Goal: Ask a question: Seek information or help from site administrators or community

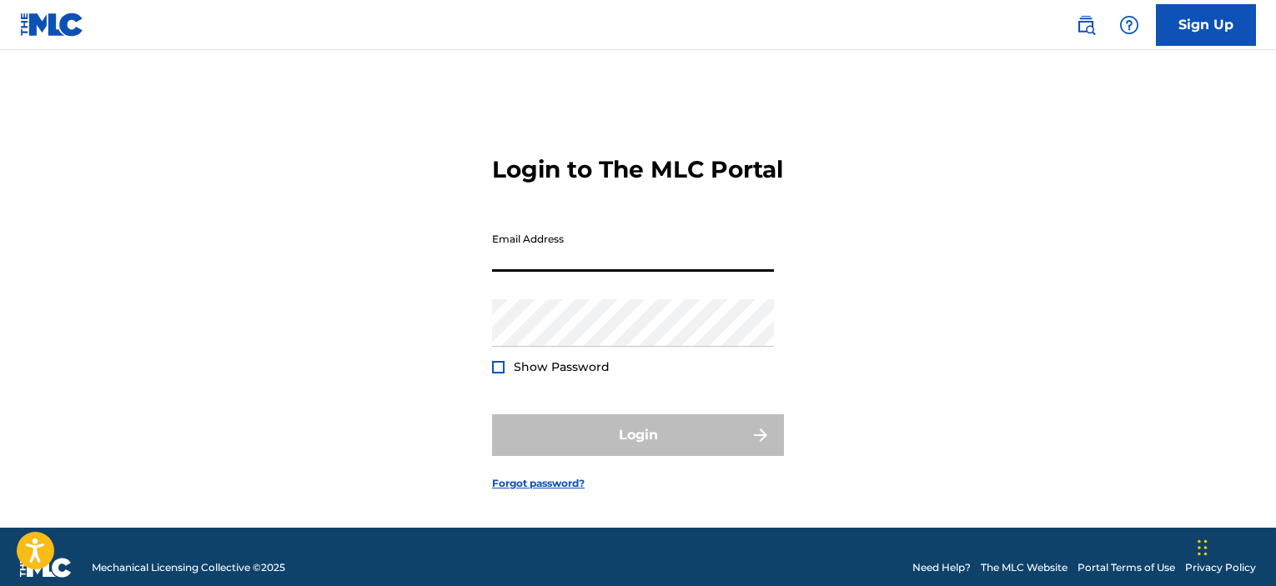
click at [667, 271] on input "Email Address" at bounding box center [633, 248] width 282 height 48
type input "[EMAIL_ADDRESS][DOMAIN_NAME]"
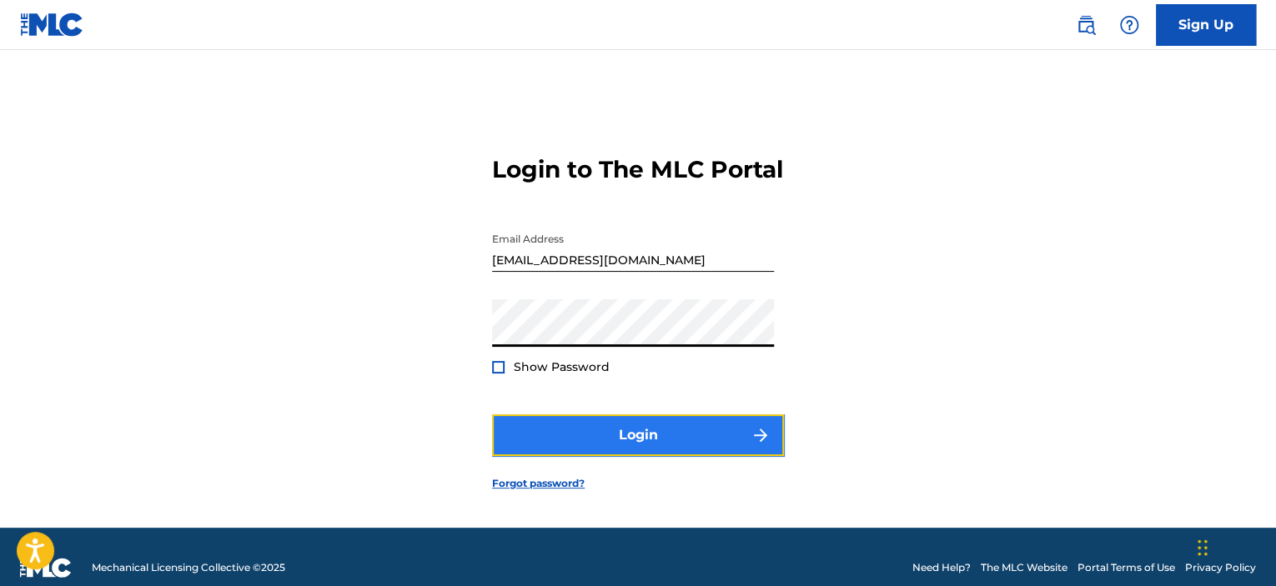
click at [670, 444] on button "Login" at bounding box center [638, 435] width 292 height 42
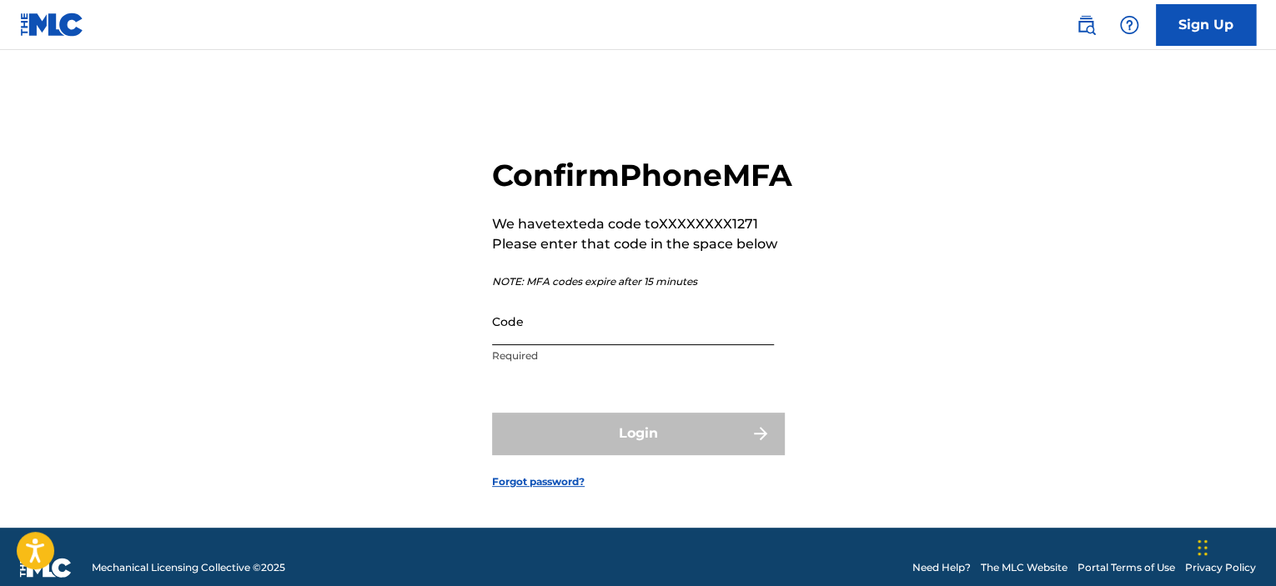
click at [732, 345] on input "Code" at bounding box center [633, 322] width 282 height 48
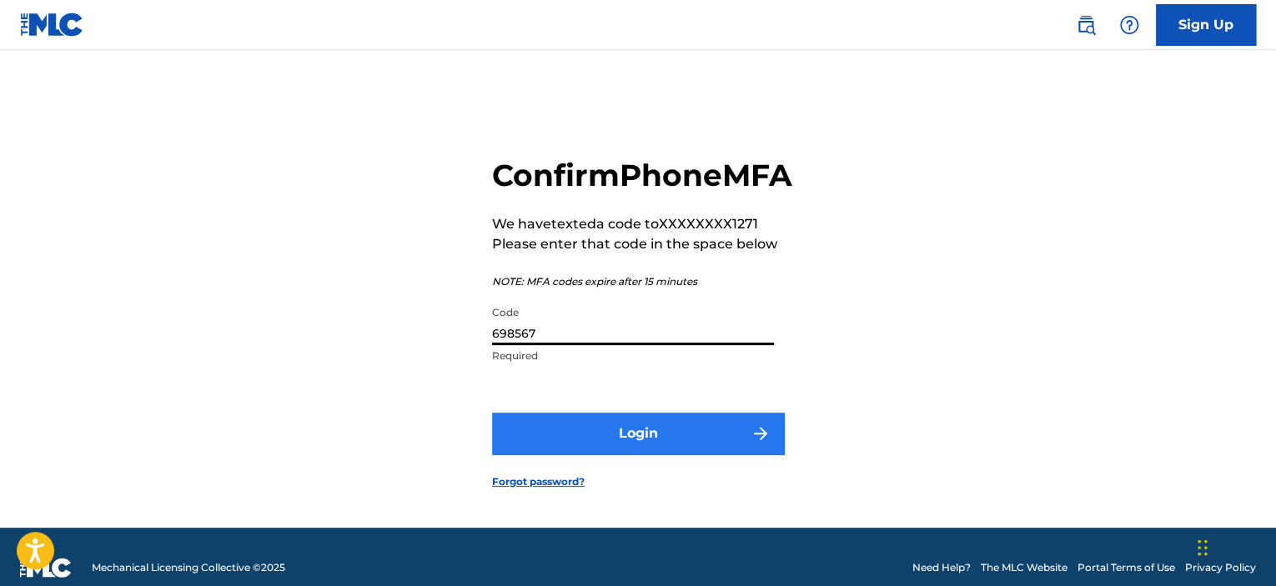
type input "698567"
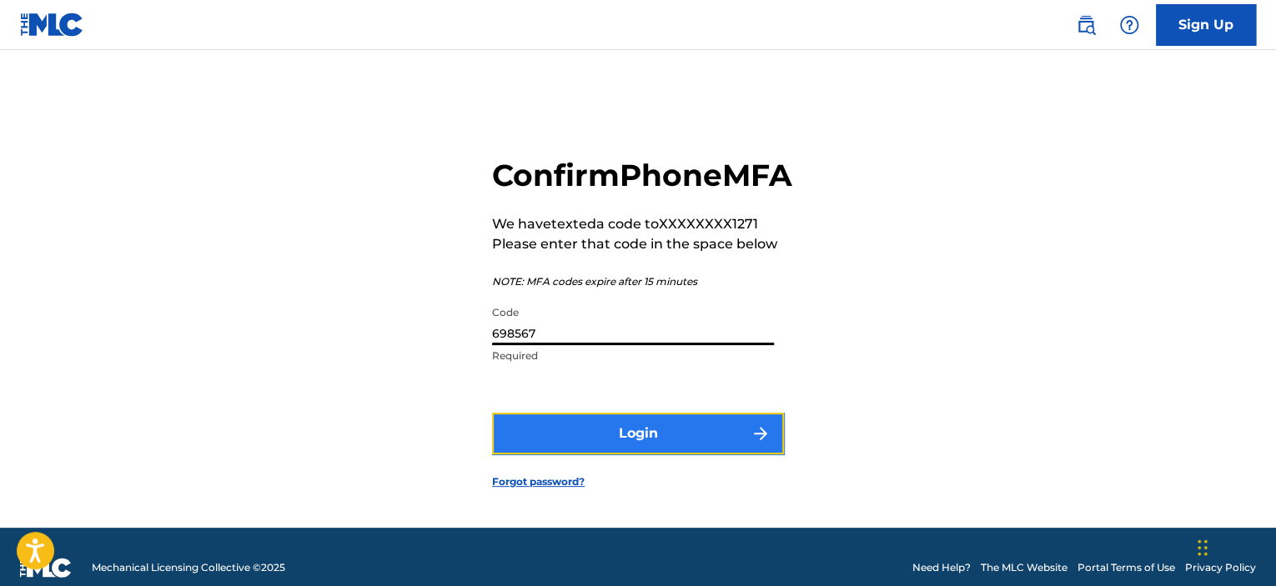
click at [650, 454] on button "Login" at bounding box center [638, 434] width 292 height 42
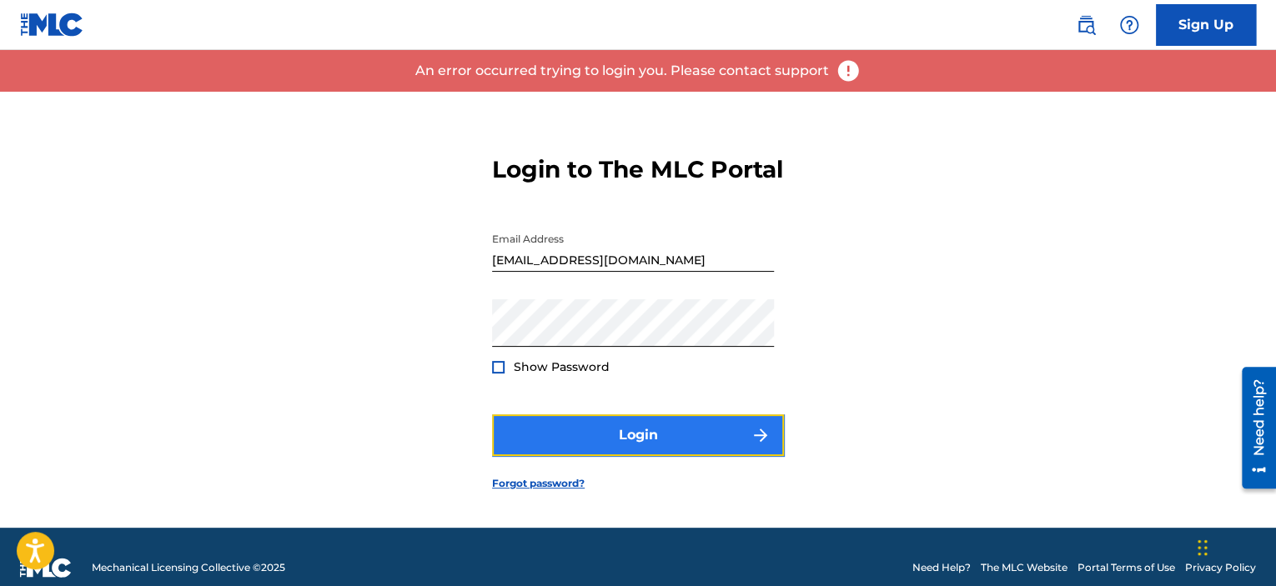
click at [650, 456] on button "Login" at bounding box center [638, 435] width 292 height 42
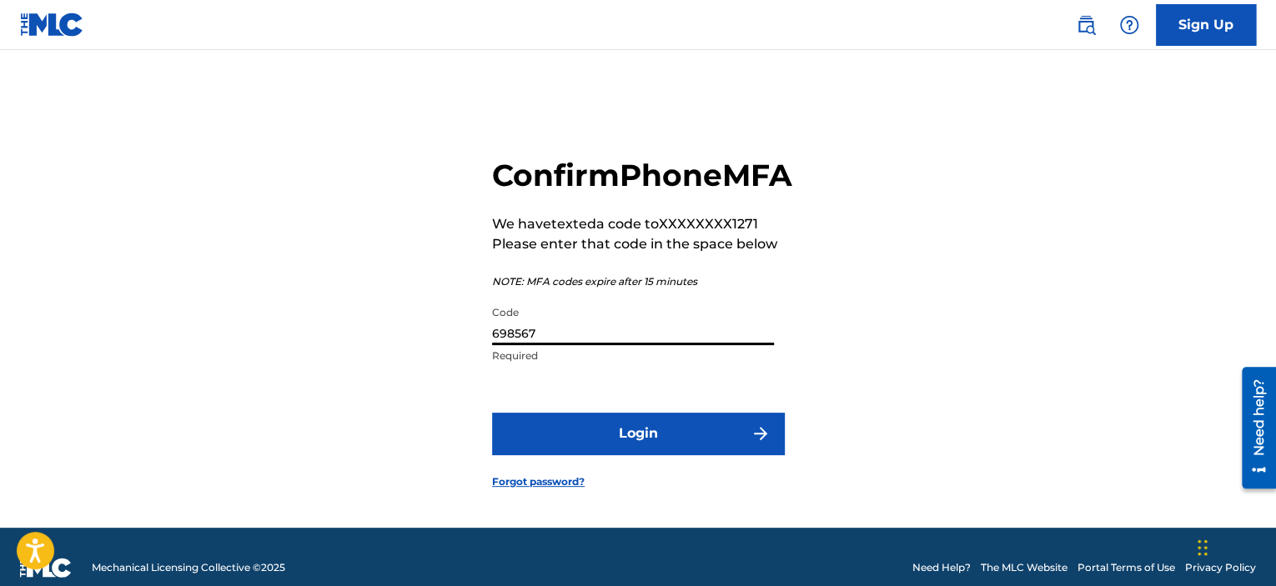
drag, startPoint x: 575, startPoint y: 359, endPoint x: 451, endPoint y: 356, distance: 124.3
click at [451, 356] on div "Confirm Phone MFA We have texted a code to XXXXXXXX1271 Please enter that code …" at bounding box center [637, 310] width 1167 height 436
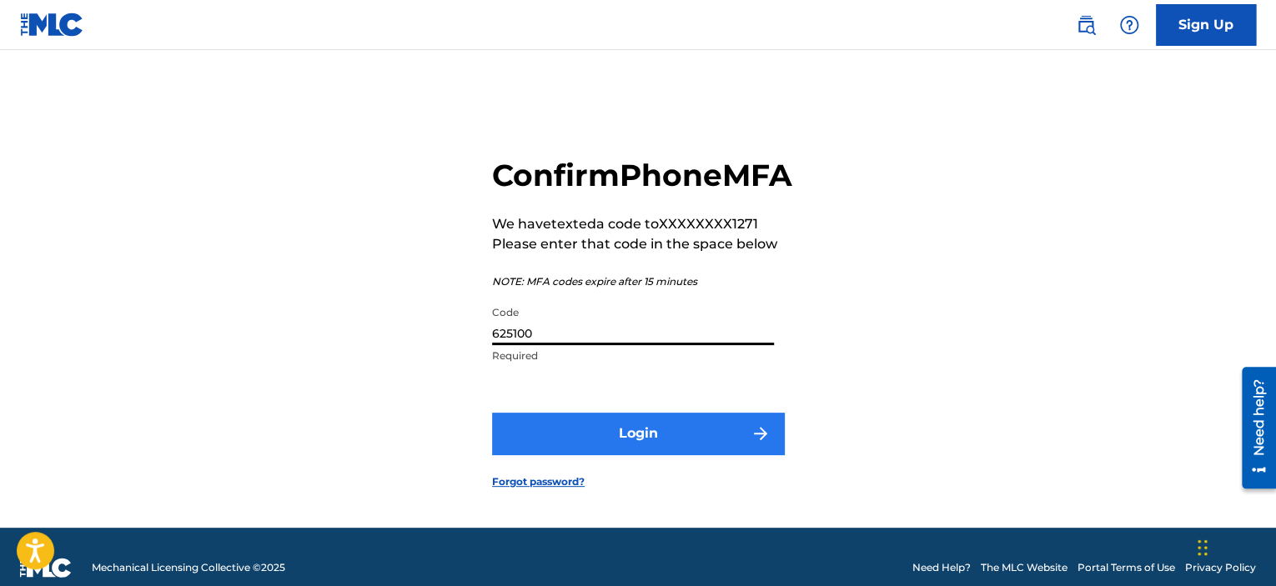
type input "625100"
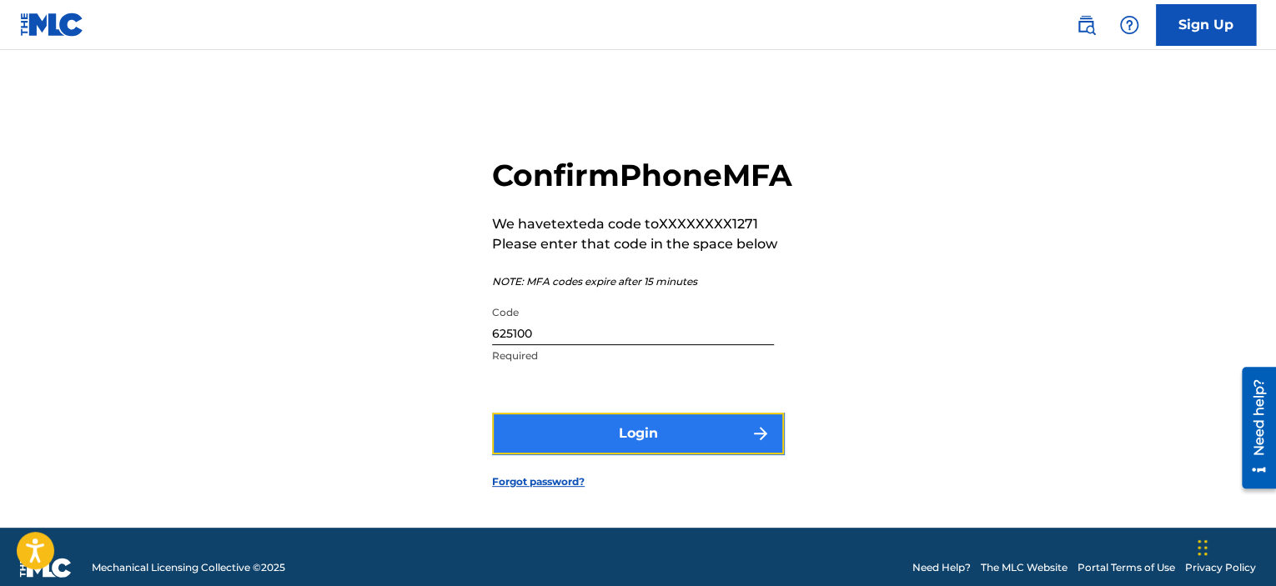
click at [660, 449] on button "Login" at bounding box center [638, 434] width 292 height 42
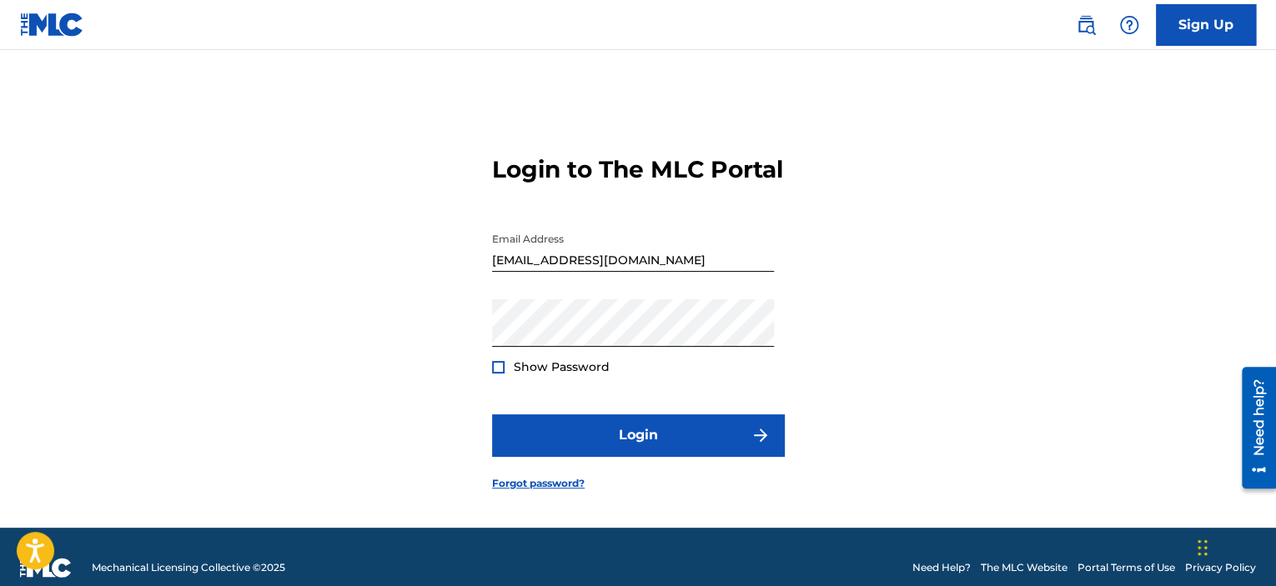
click at [576, 374] on span "Show Password" at bounding box center [562, 366] width 96 height 15
click at [504, 374] on div at bounding box center [498, 367] width 13 height 13
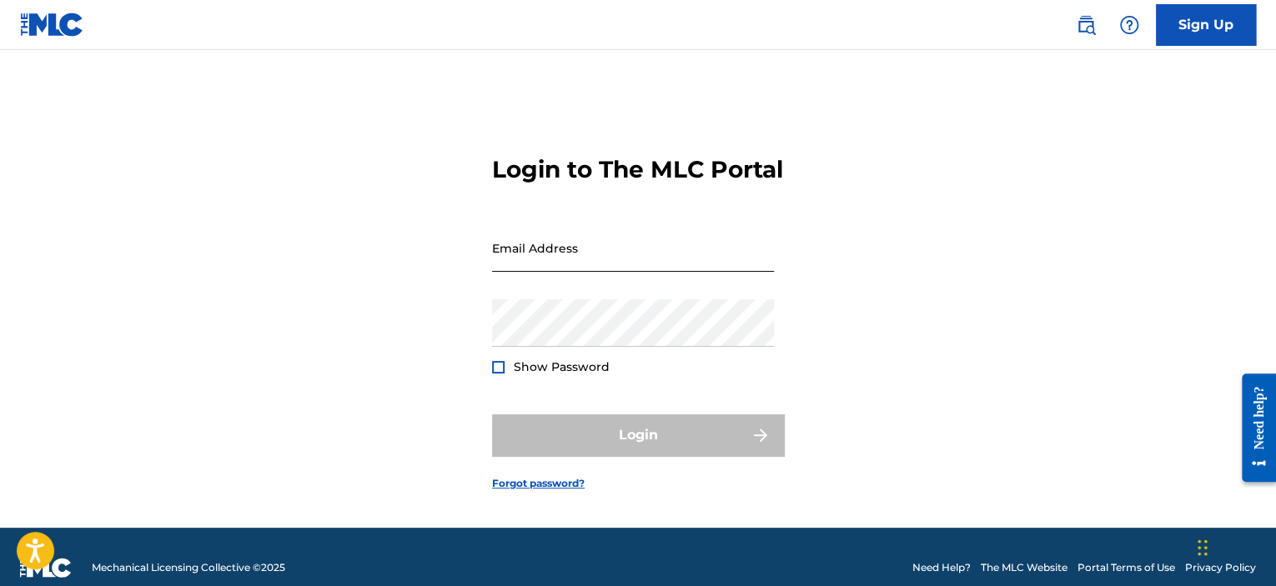
click at [715, 265] on input "Email Address" at bounding box center [633, 248] width 282 height 48
type input "[EMAIL_ADDRESS][DOMAIN_NAME]"
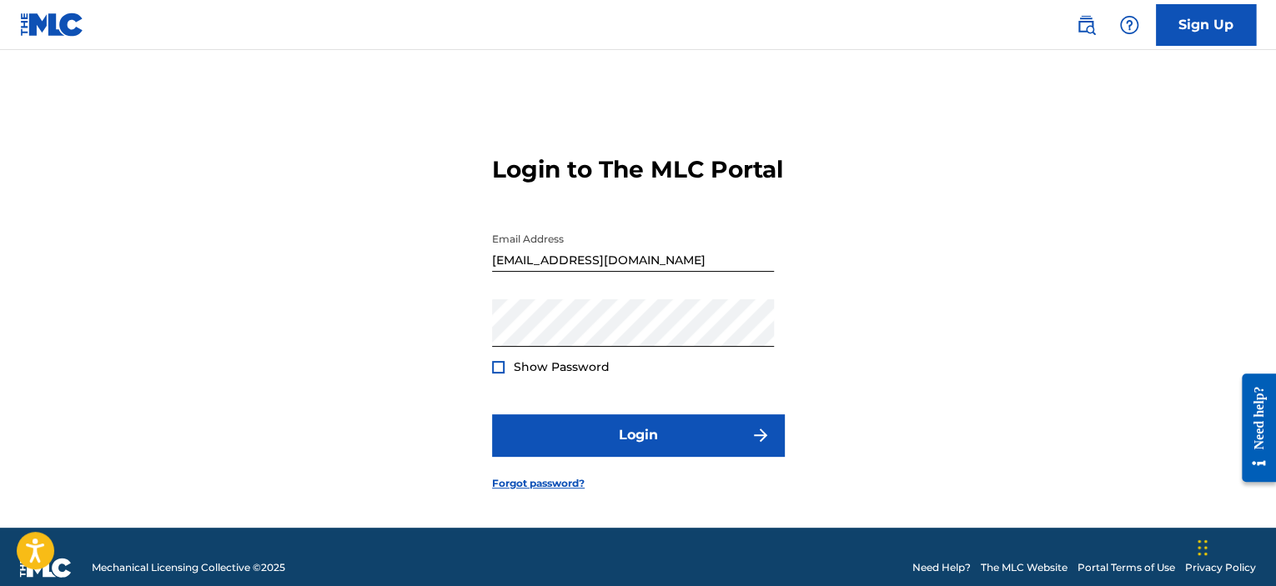
click at [498, 374] on div at bounding box center [498, 367] width 13 height 13
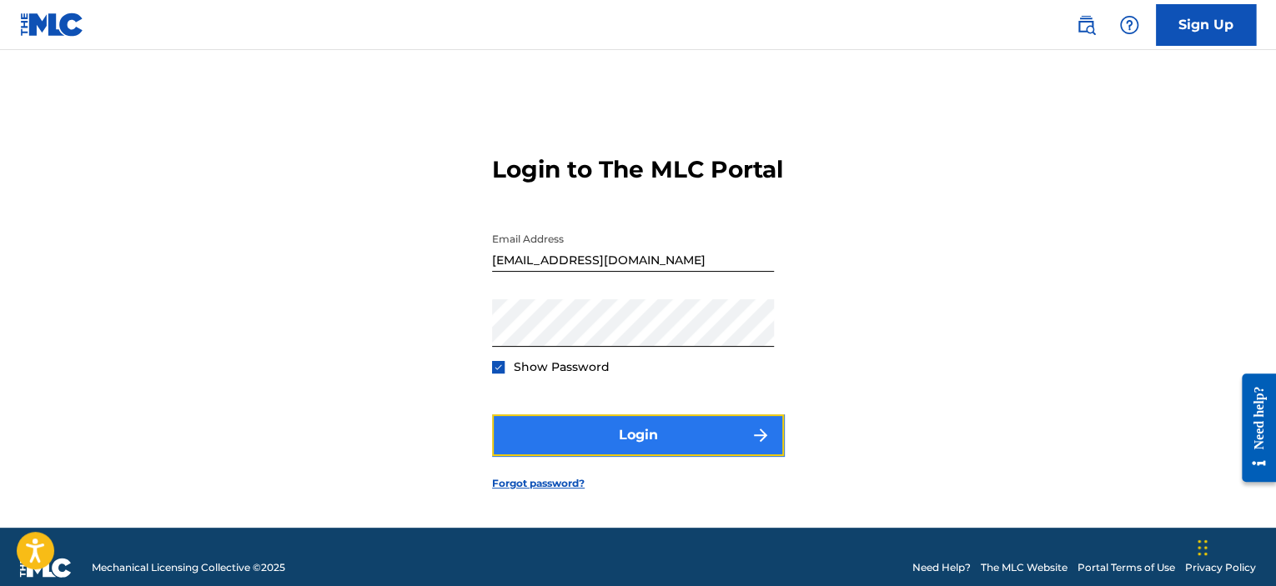
click at [632, 446] on button "Login" at bounding box center [638, 435] width 292 height 42
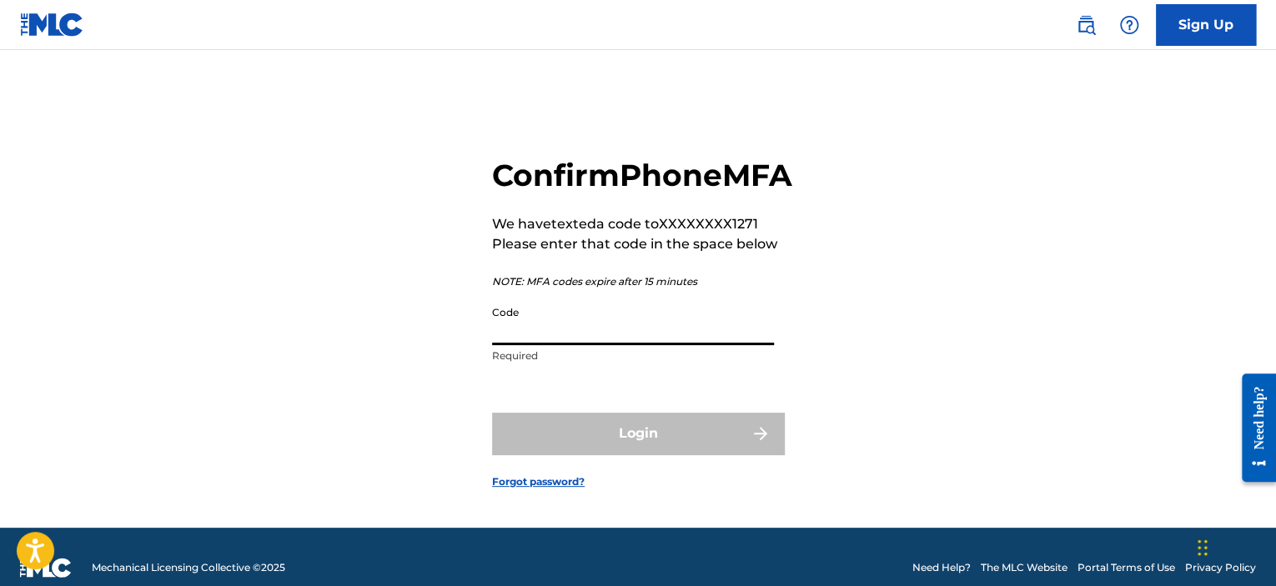
click at [577, 345] on input "Code" at bounding box center [633, 322] width 282 height 48
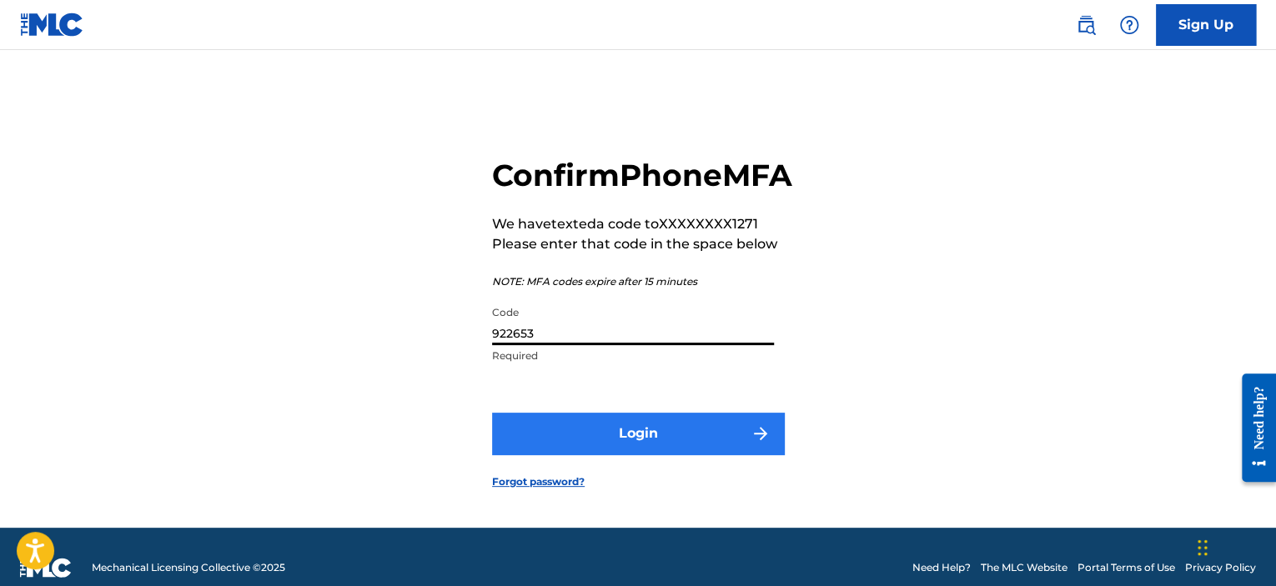
type input "922653"
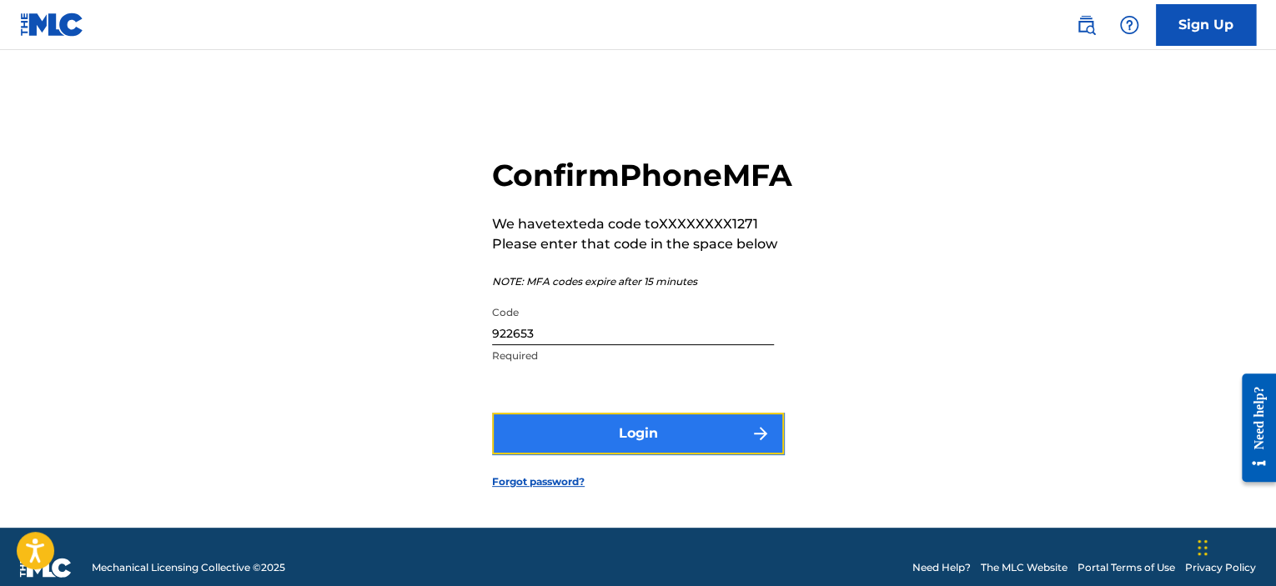
click at [632, 454] on button "Login" at bounding box center [638, 434] width 292 height 42
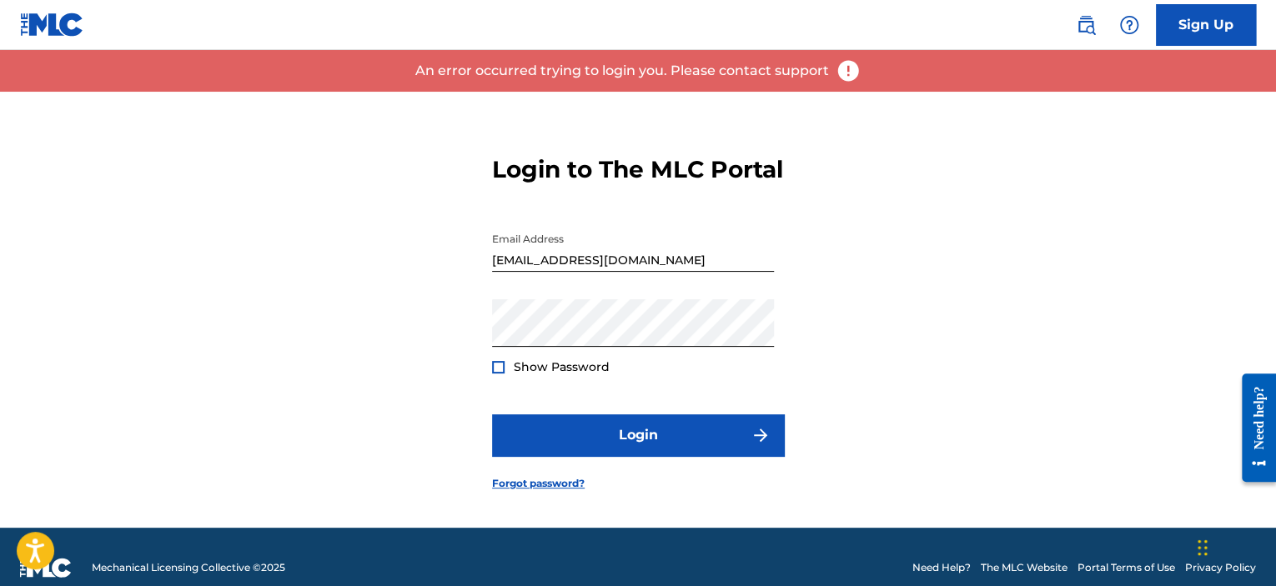
click at [851, 66] on img at bounding box center [848, 70] width 25 height 25
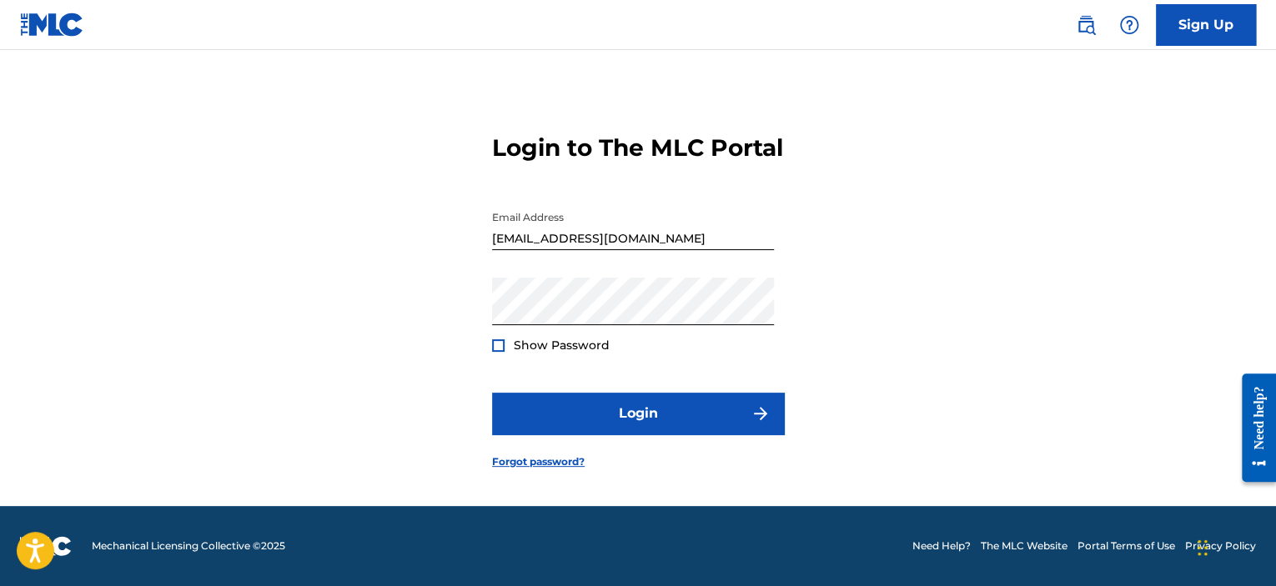
scroll to position [30, 0]
click at [922, 545] on link "Need Help?" at bounding box center [941, 546] width 58 height 15
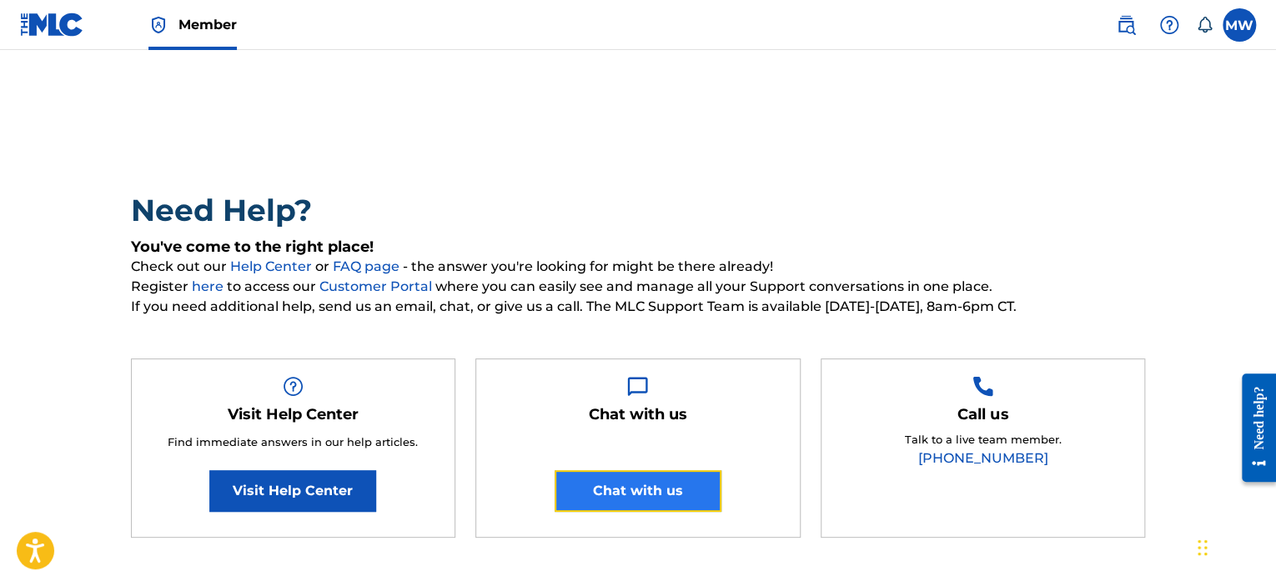
click at [691, 487] on button "Chat with us" at bounding box center [638, 491] width 167 height 42
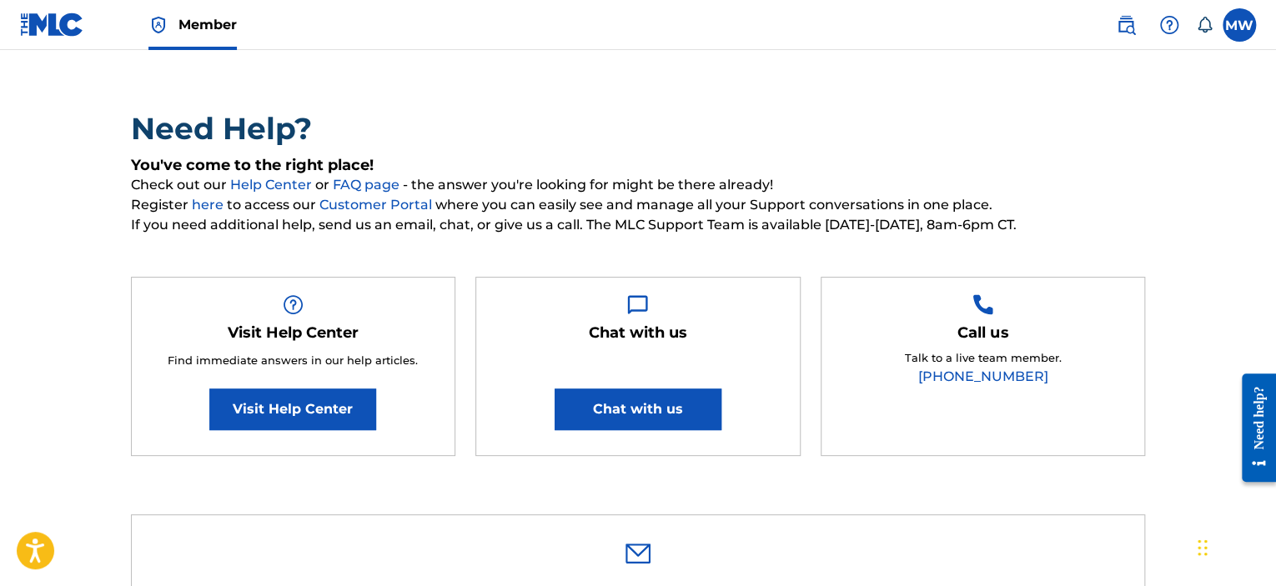
type input "Mark"
type input "Weisman"
type input "[EMAIL_ADDRESS][DOMAIN_NAME]"
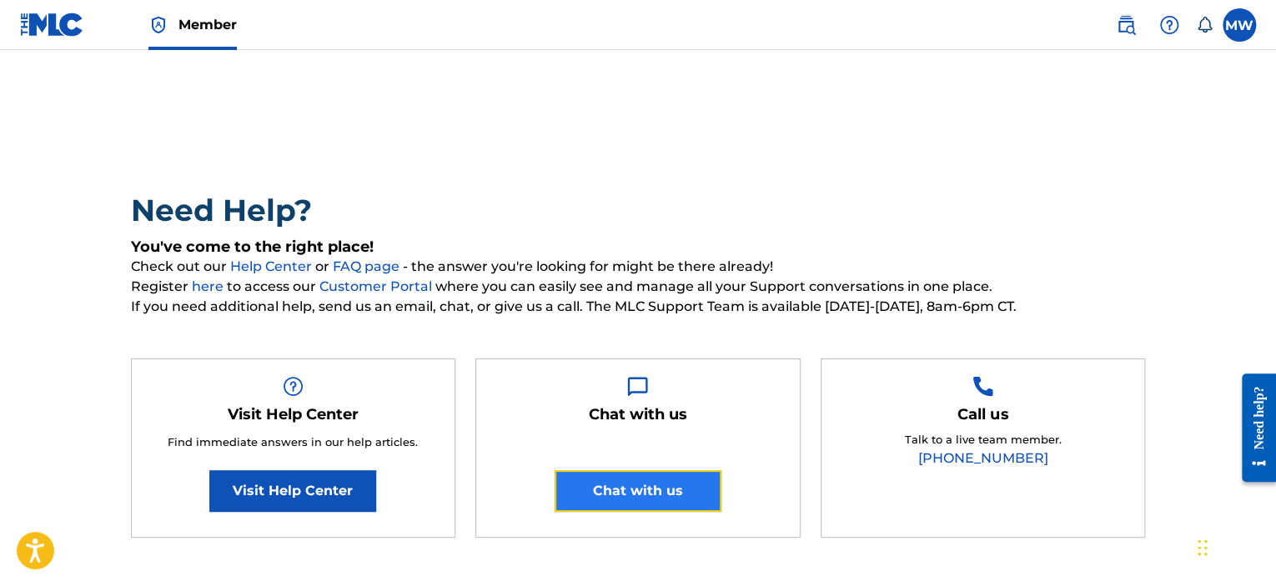
click at [687, 492] on button "Chat with us" at bounding box center [638, 491] width 167 height 42
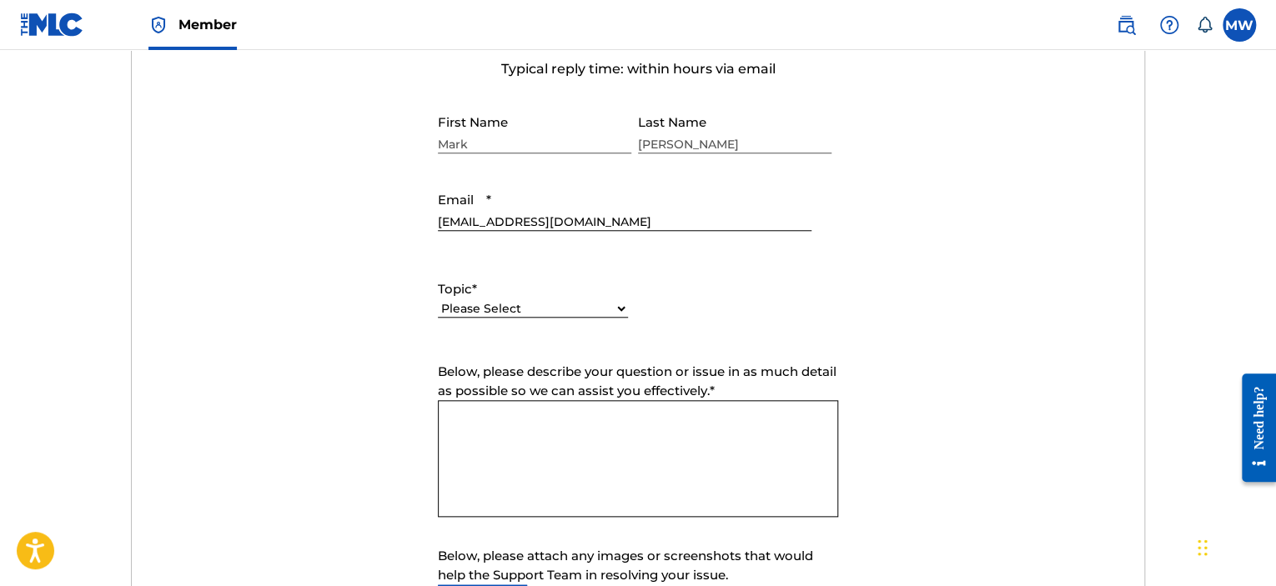
scroll to position [667, 0]
click at [600, 299] on select "Please Select I need help with my account I need help with managing my catalog …" at bounding box center [533, 308] width 190 height 18
select select "I need help with my account"
click at [438, 299] on select "Please Select I need help with my account I need help with managing my catalog …" at bounding box center [533, 308] width 190 height 18
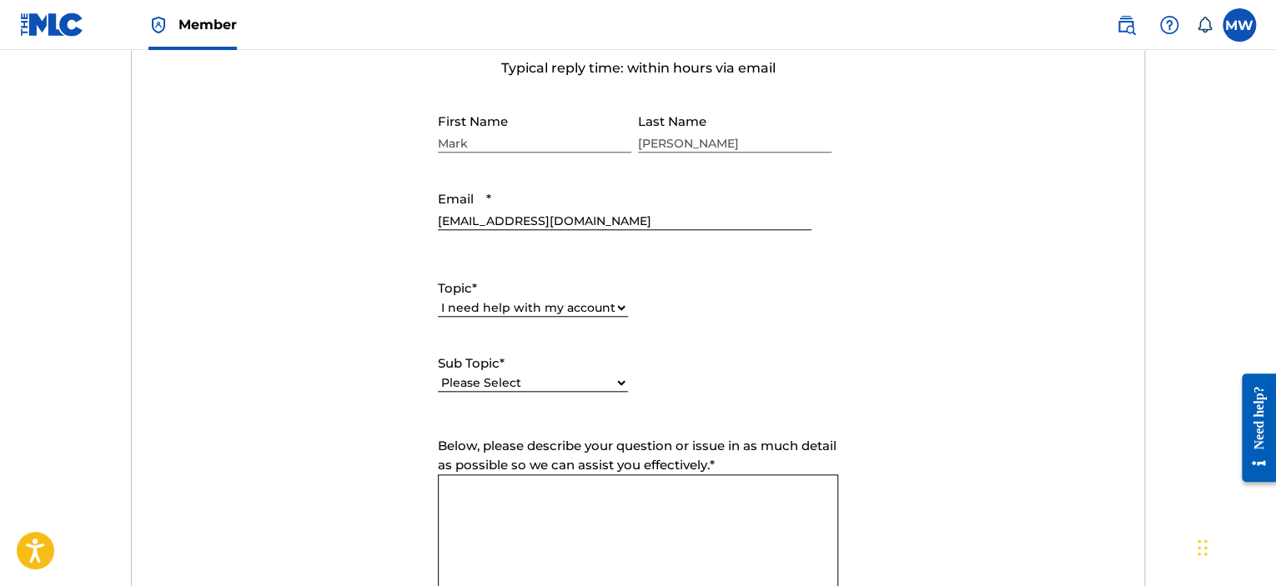
click at [575, 376] on select "Please Select I need help with my user account I can't log in to my user accoun…" at bounding box center [533, 383] width 190 height 18
select select "I can't log in to my user account"
click at [438, 374] on select "Please Select I need help with my user account I can't log in to my user accoun…" at bounding box center [533, 383] width 190 height 18
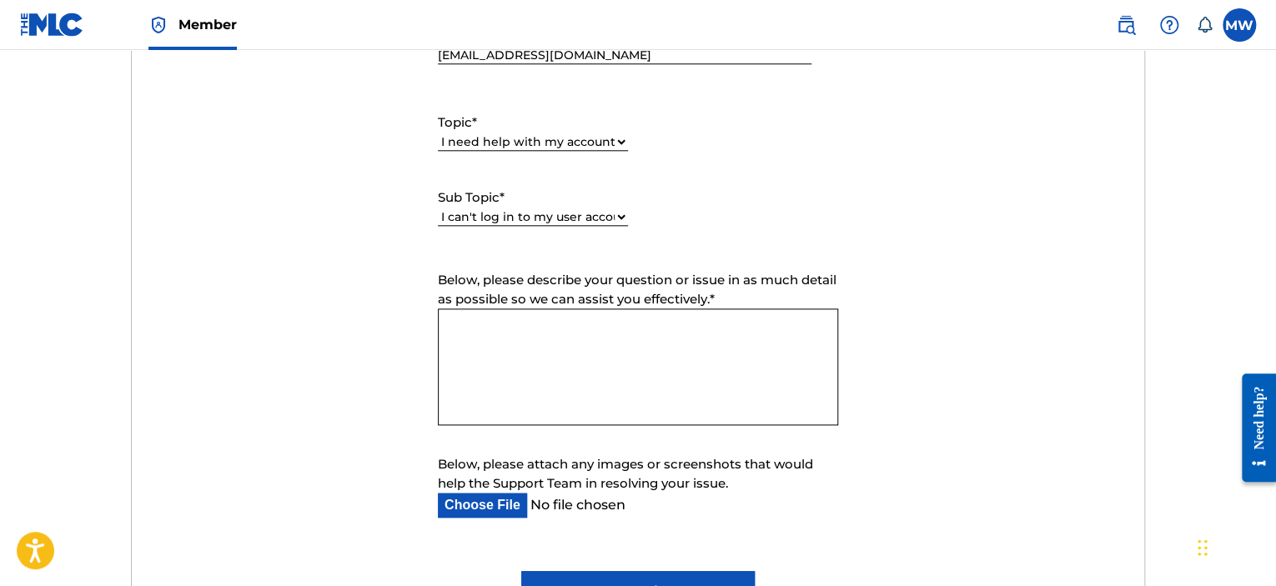
scroll to position [834, 0]
click at [616, 338] on textarea "Below, please describe your question or issue in as much detail as possible so …" at bounding box center [638, 366] width 400 height 117
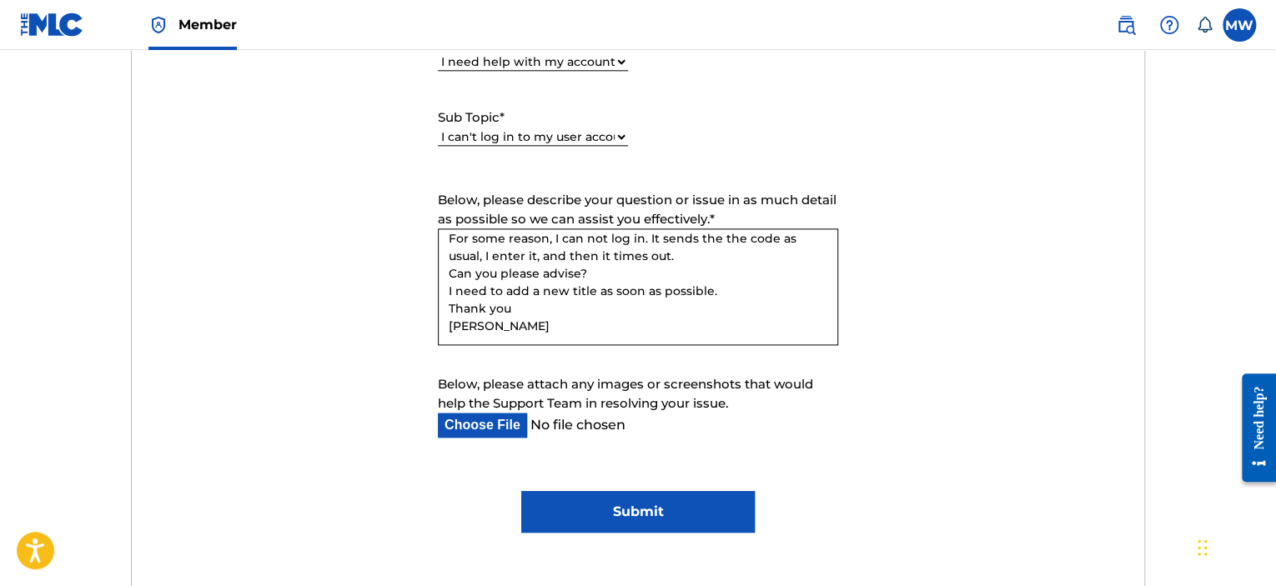
scroll to position [917, 0]
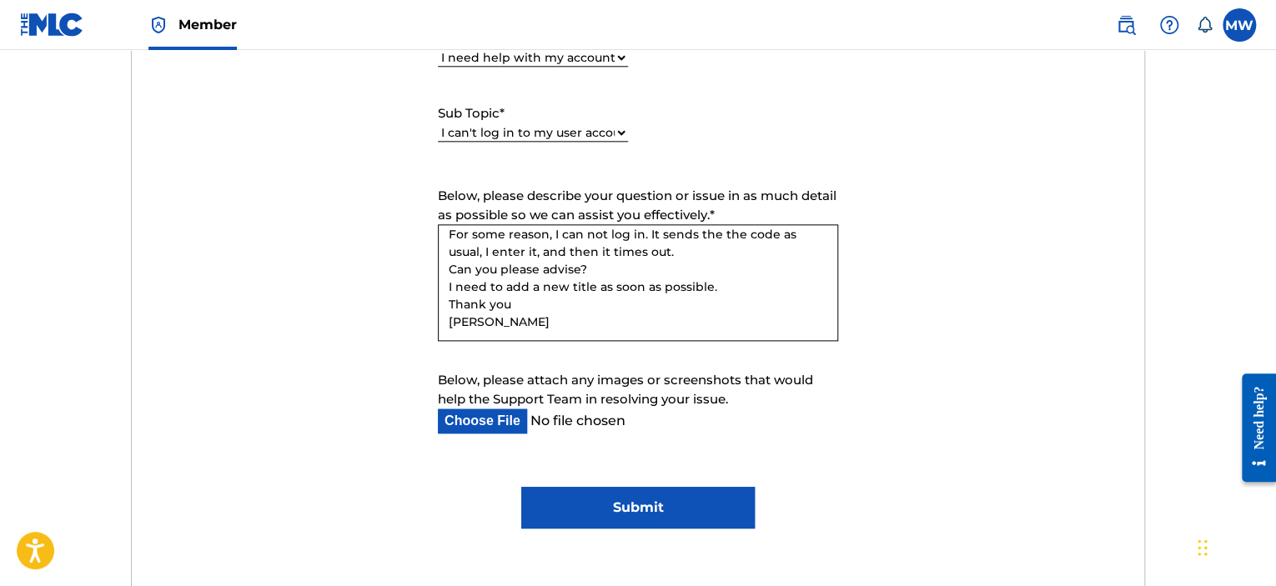
type textarea "Hi guys, For some reason, I can not log in. It sends the the code as usual, I e…"
click at [638, 505] on input "Submit" at bounding box center [637, 508] width 233 height 42
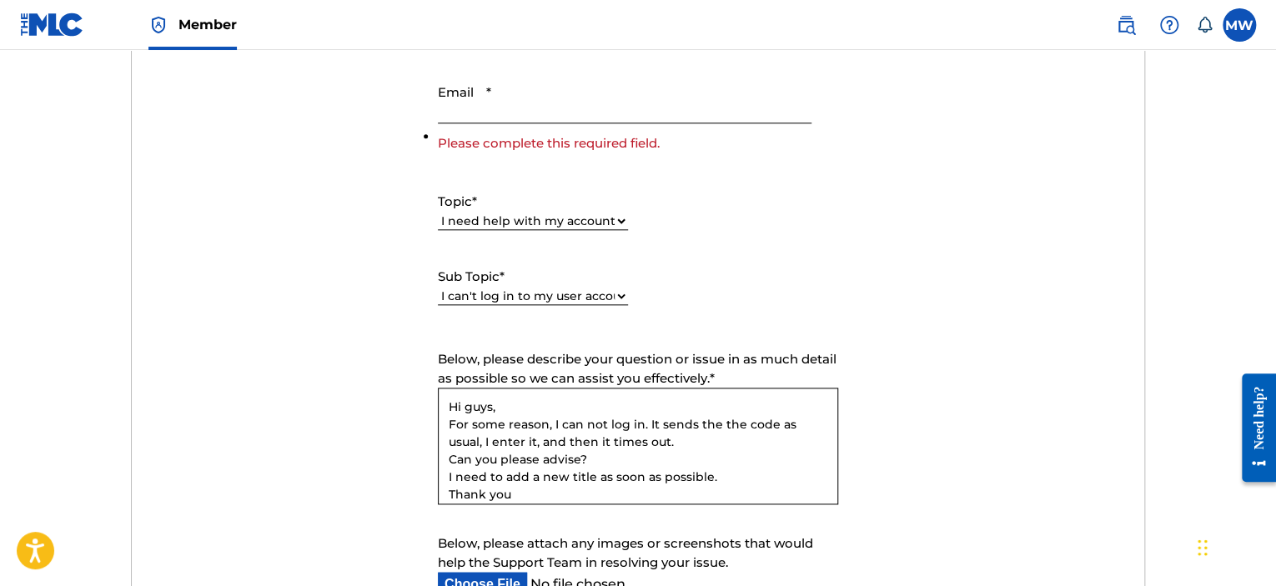
scroll to position [687, 0]
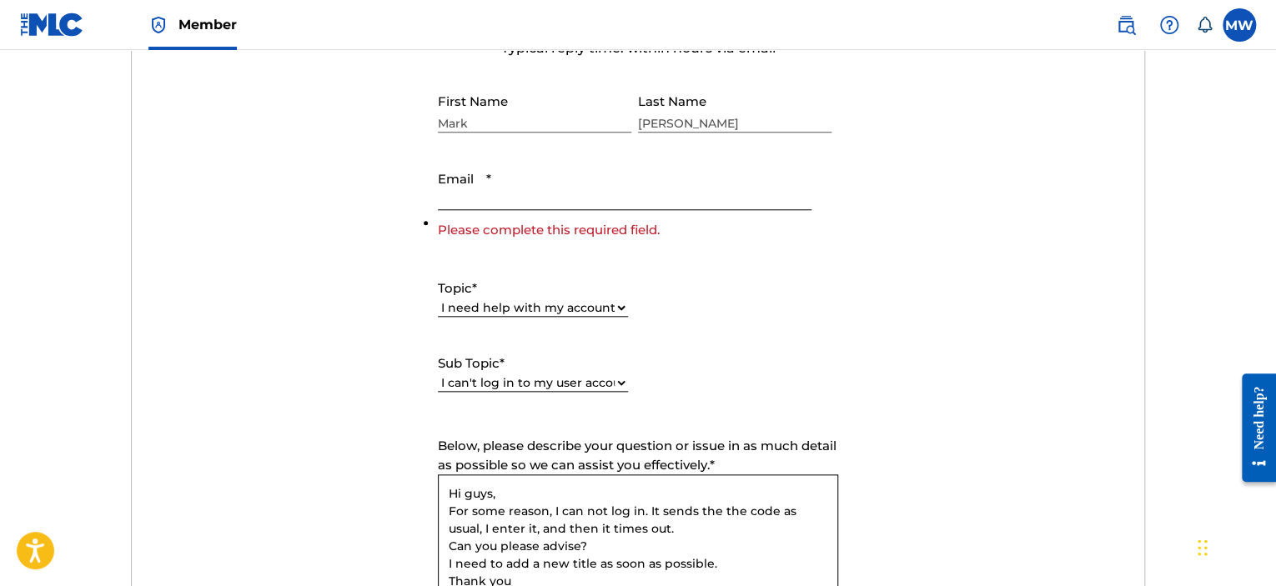
click at [595, 197] on input "Email *" at bounding box center [625, 187] width 374 height 48
type input "[EMAIL_ADDRESS][DOMAIN_NAME]"
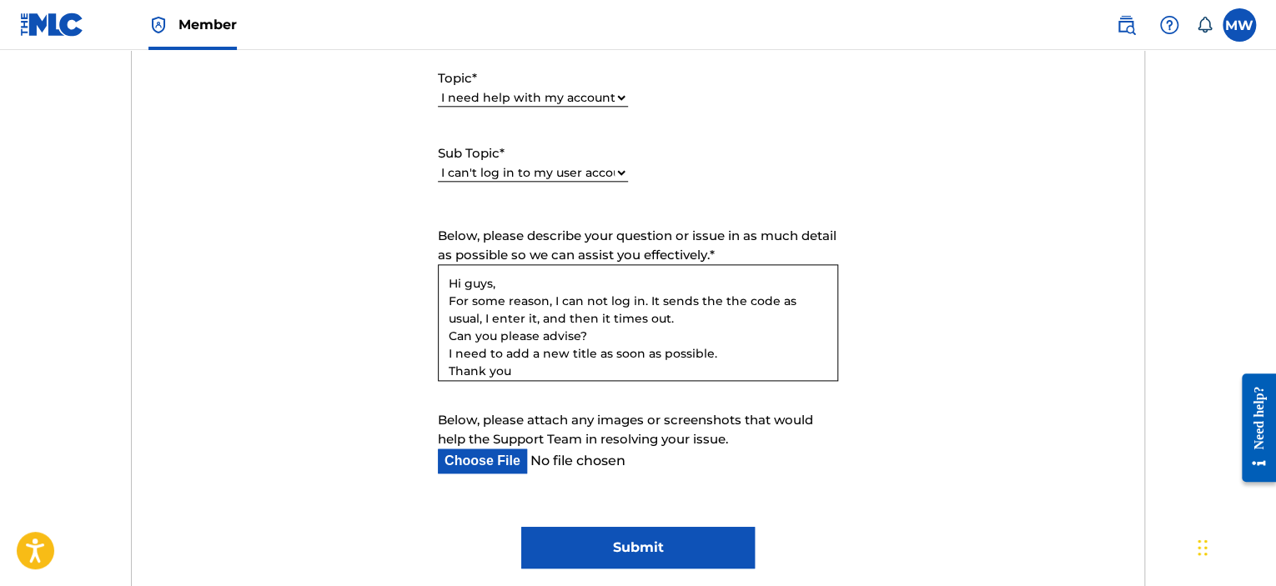
scroll to position [937, 0]
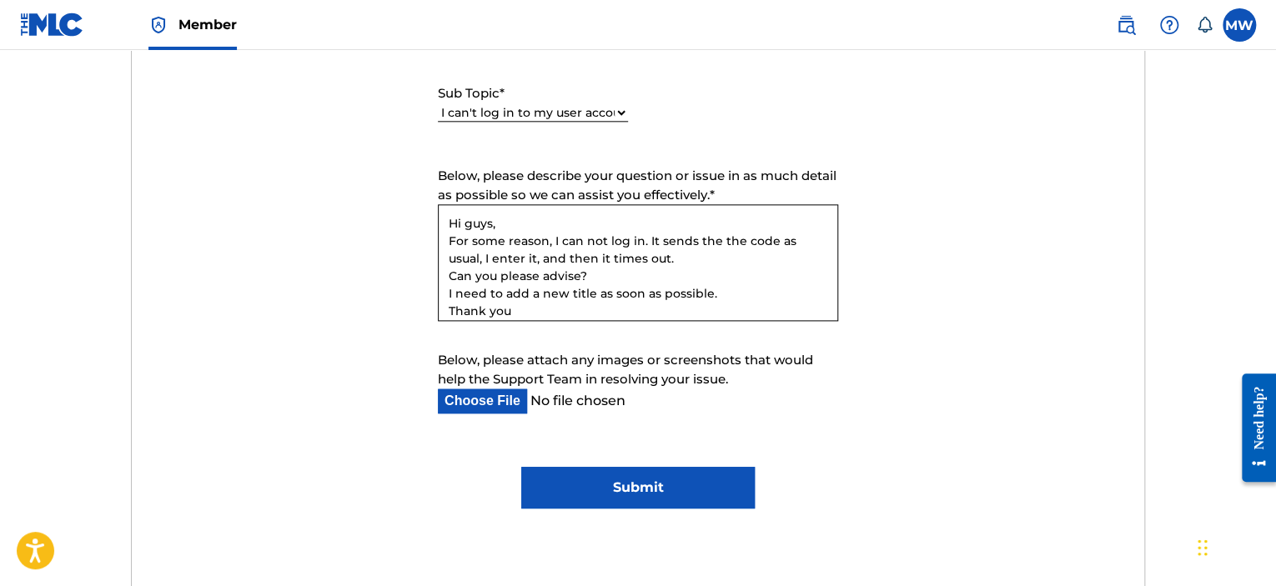
click at [638, 487] on input "Submit" at bounding box center [637, 488] width 233 height 42
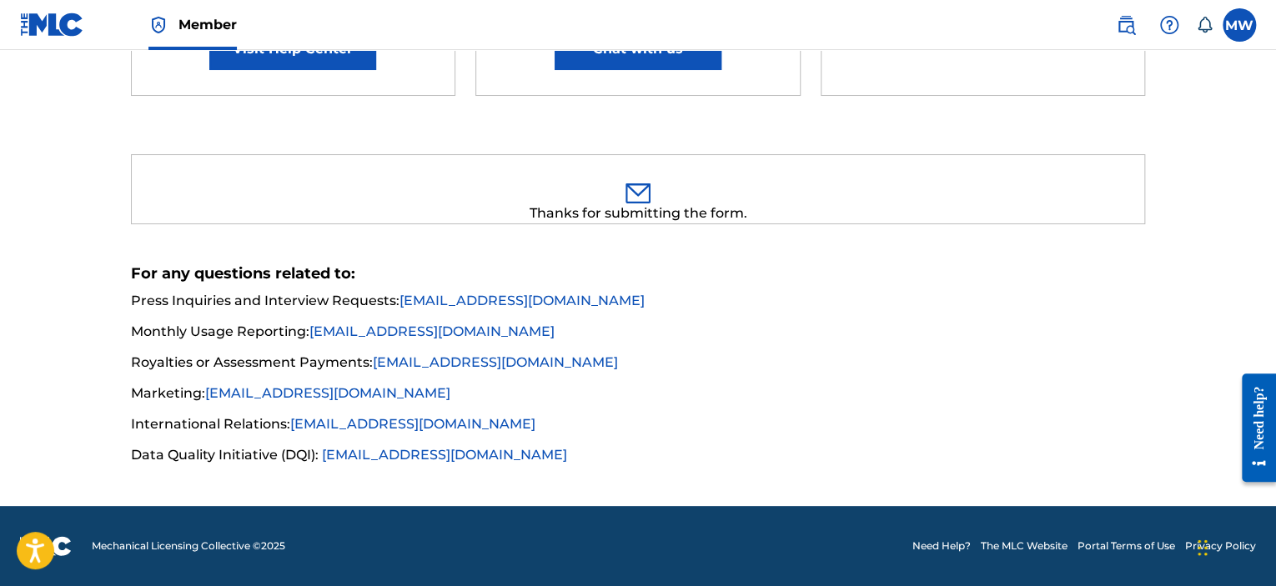
scroll to position [440, 0]
